Goal: Find specific page/section: Find specific page/section

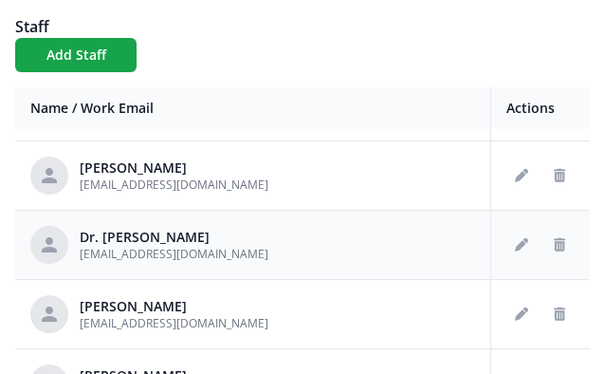
scroll to position [2344, 0]
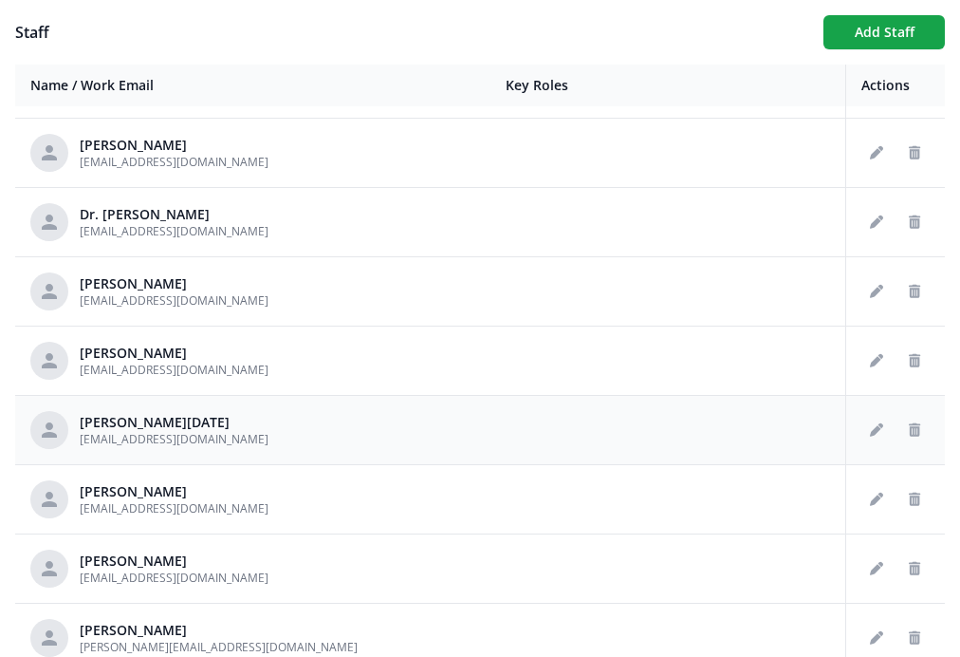
scroll to position [2344, 0]
